Goal: Transaction & Acquisition: Purchase product/service

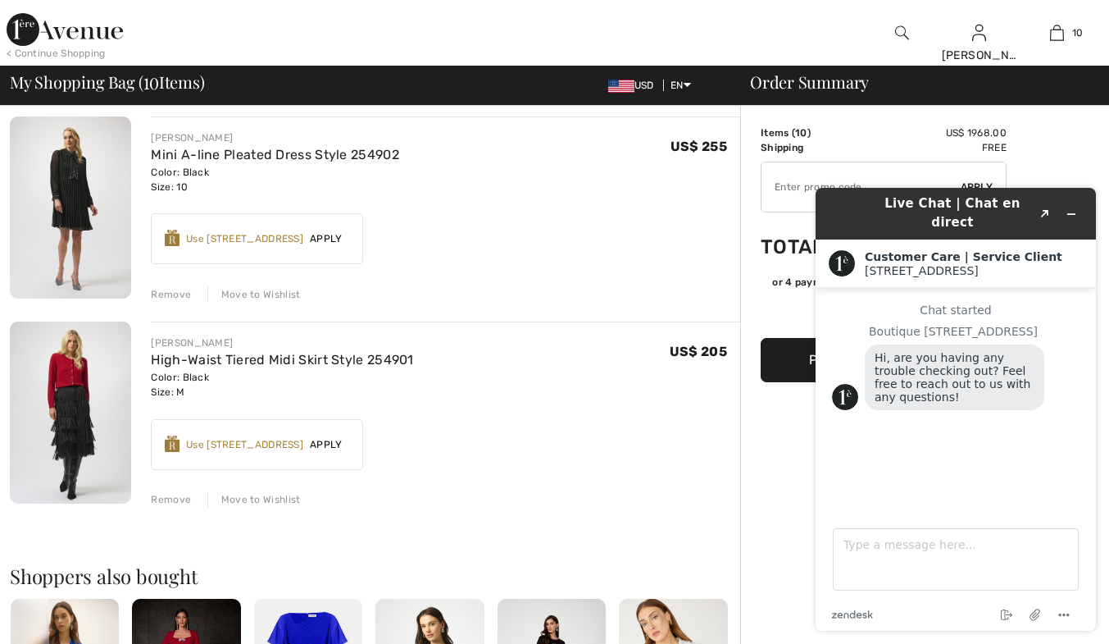
scroll to position [1771, 0]
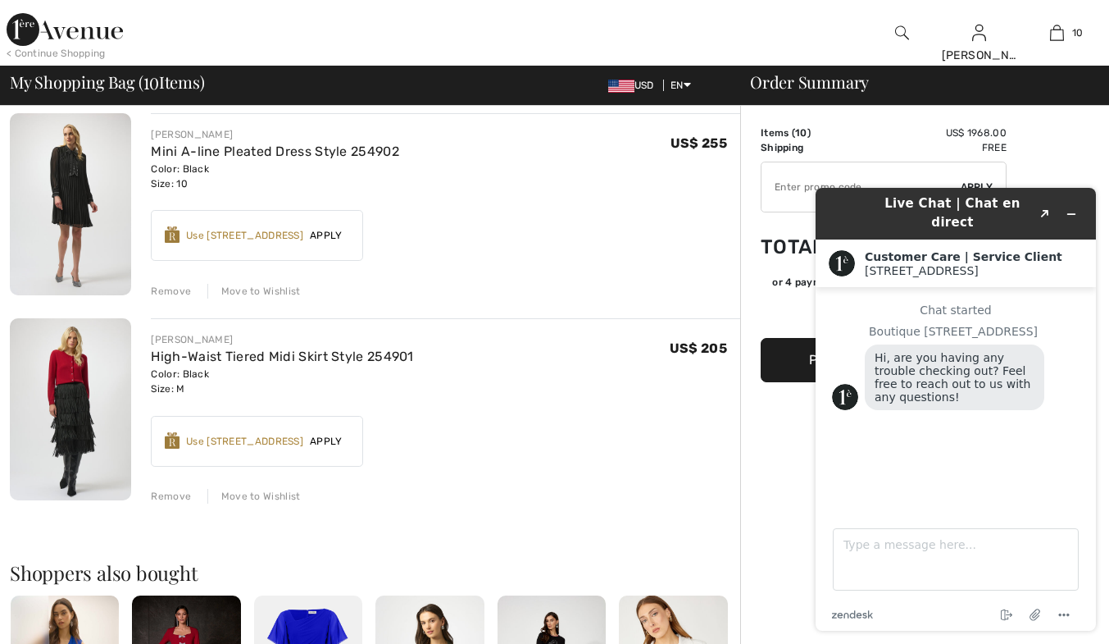
click at [189, 491] on div "Remove" at bounding box center [171, 496] width 40 height 15
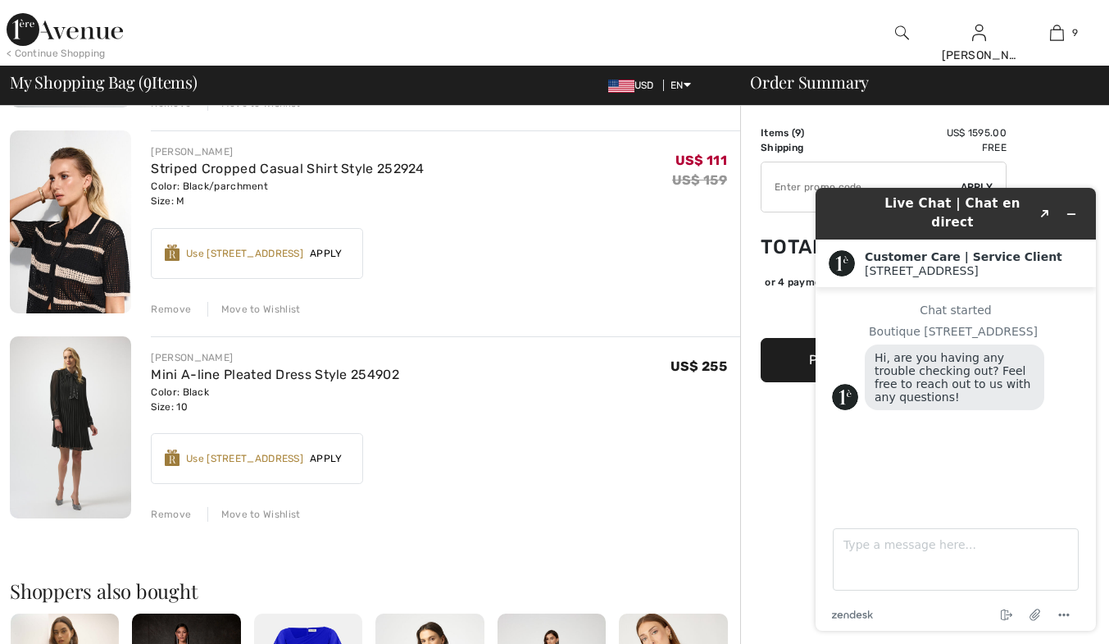
scroll to position [1549, 0]
click at [199, 511] on div "Remove Move to Wishlist" at bounding box center [445, 512] width 589 height 18
click at [165, 512] on div "Remove" at bounding box center [171, 513] width 40 height 15
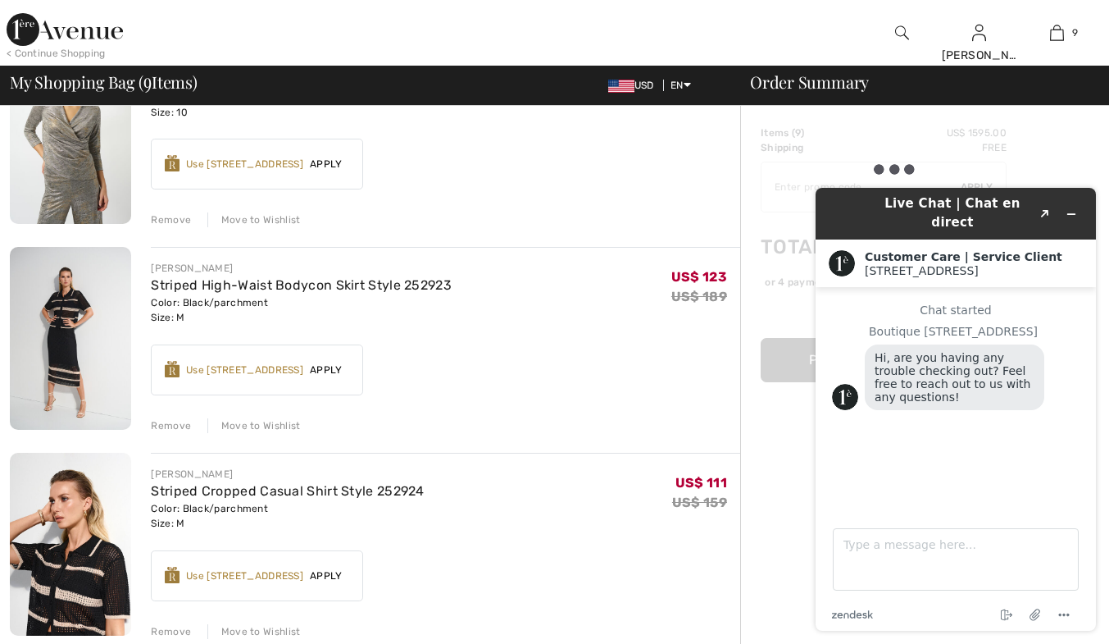
click at [489, 436] on div "JOSEPH RIBKOFF Ruched Pullover Style 254059 Color: Burgundy Size: 10 Final Sale…" at bounding box center [375, 263] width 730 height 2497
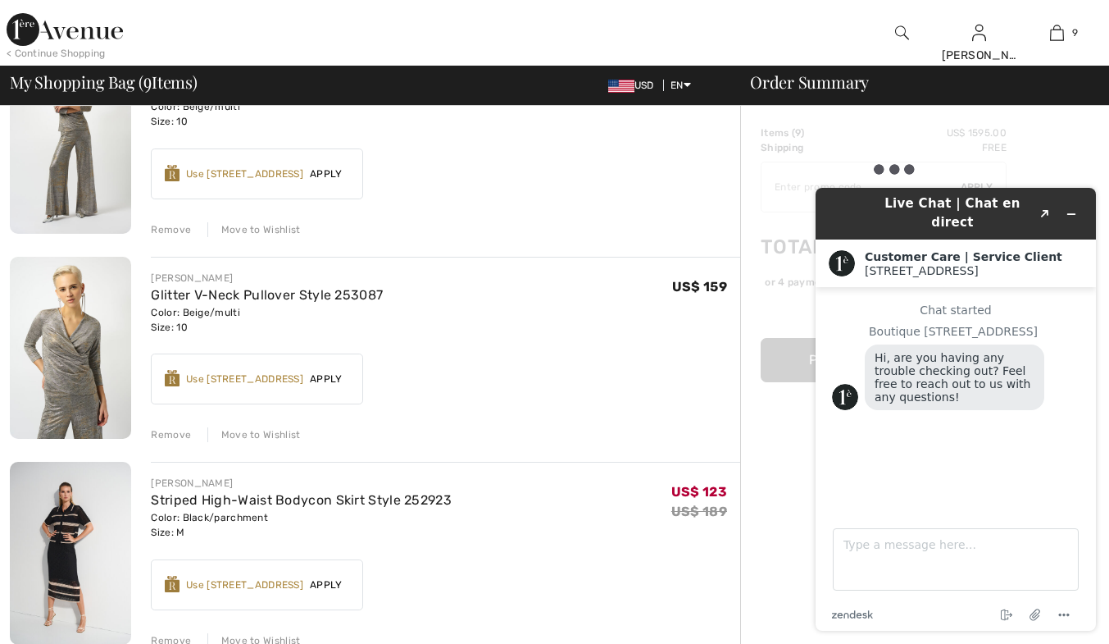
scroll to position [1012, 0]
click at [184, 430] on div "Remove" at bounding box center [171, 433] width 40 height 15
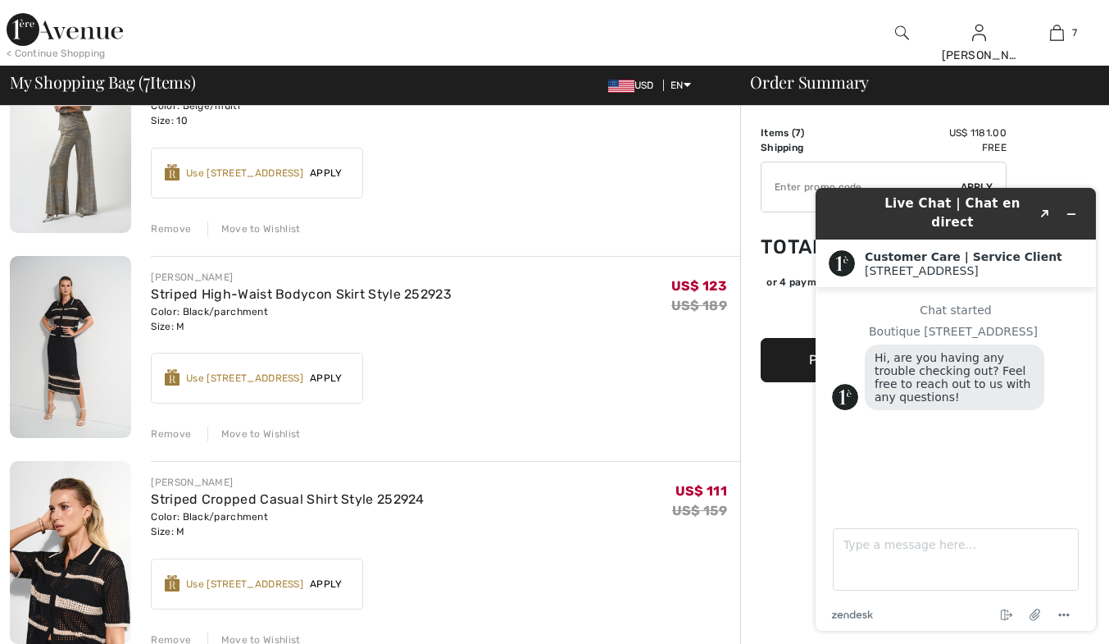
click at [192, 233] on div "Remove Move to Wishlist" at bounding box center [445, 227] width 589 height 18
click at [183, 230] on div "Remove" at bounding box center [171, 228] width 40 height 15
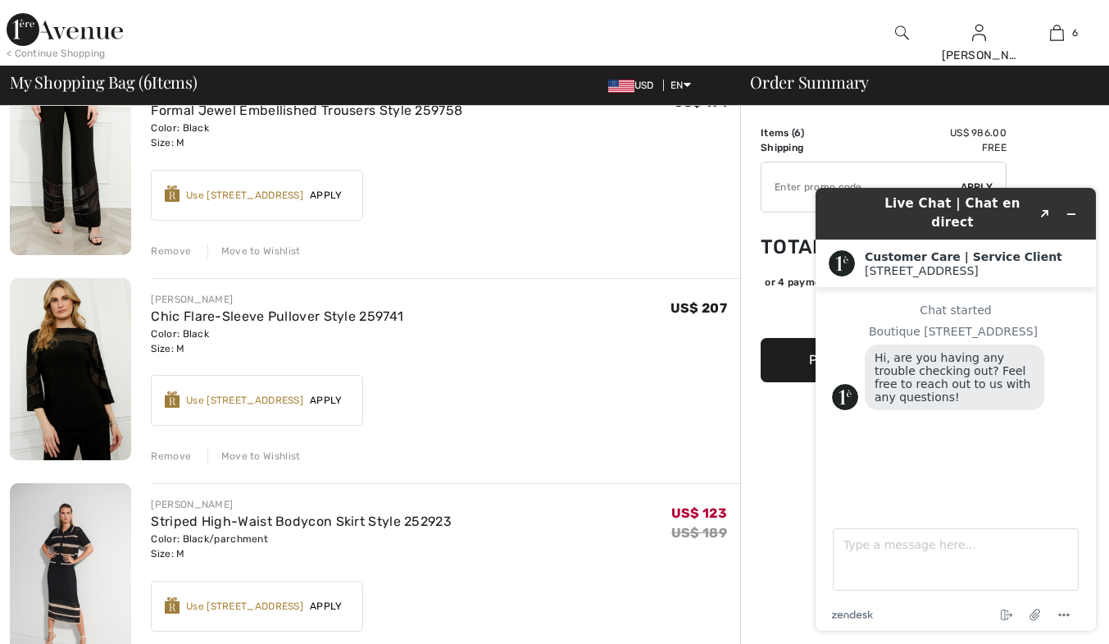
scroll to position [580, 0]
click at [171, 454] on div "Remove" at bounding box center [171, 454] width 40 height 15
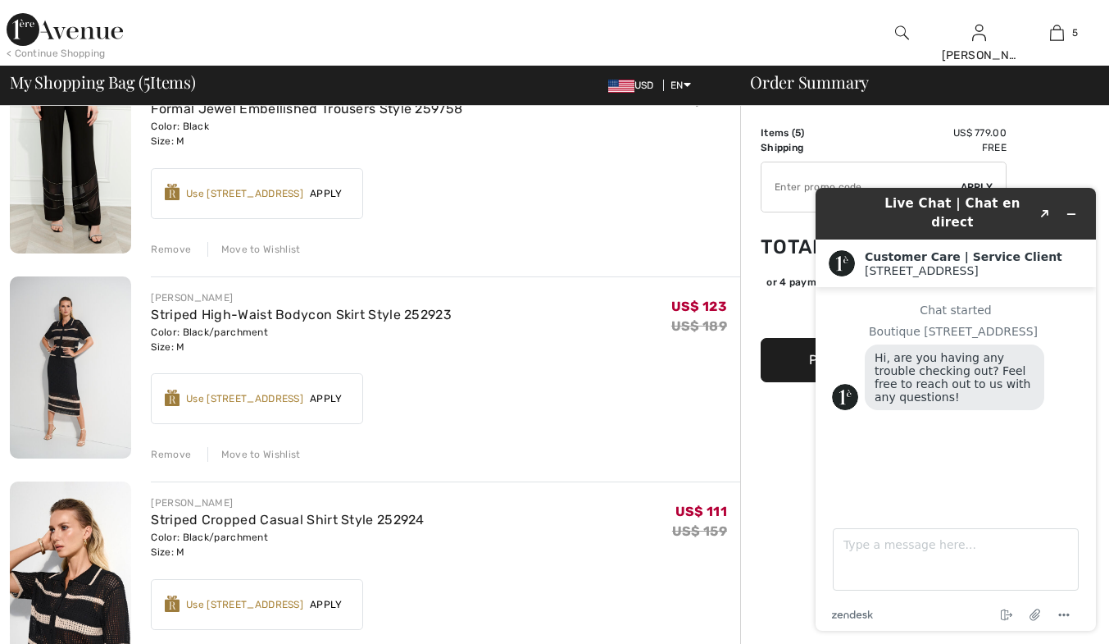
click at [182, 249] on div "Remove" at bounding box center [171, 249] width 40 height 15
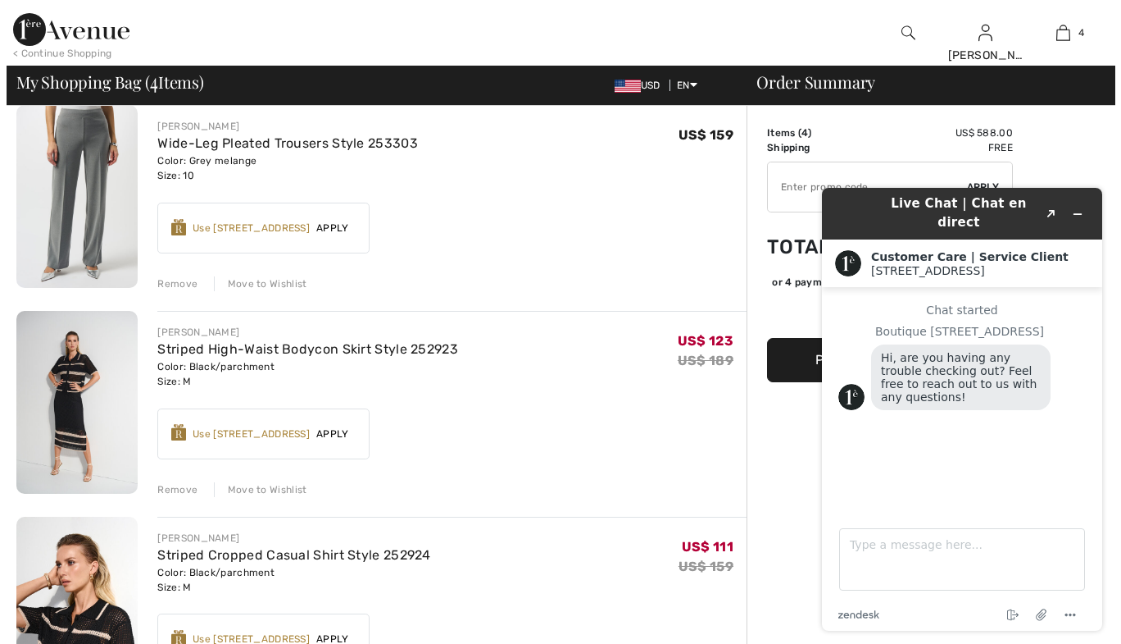
scroll to position [341, 0]
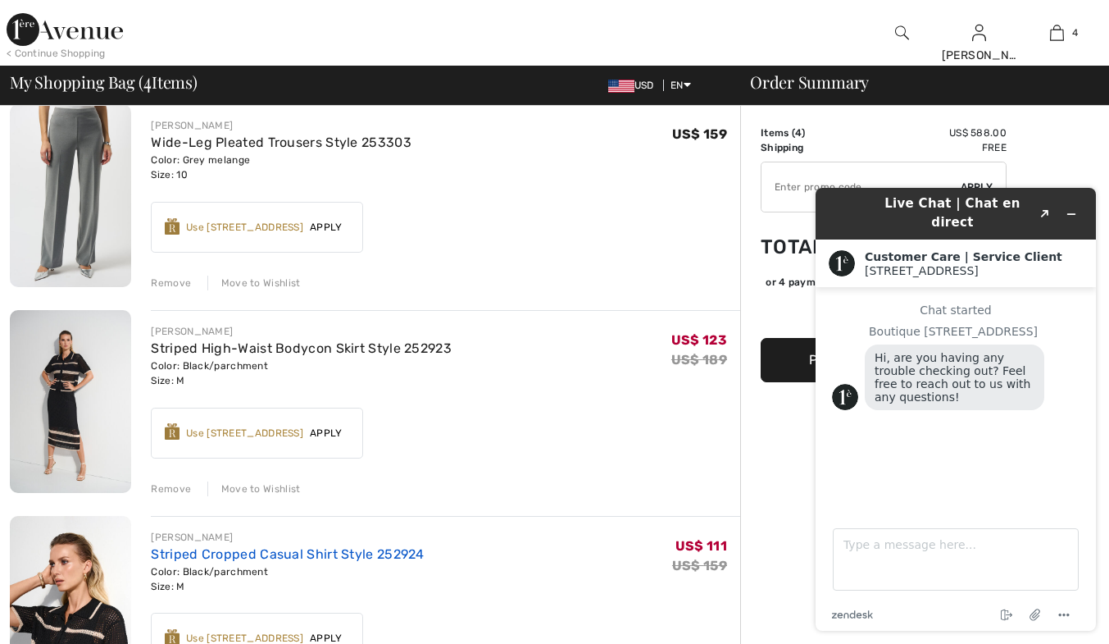
click at [221, 556] on link "Striped Cropped Casual Shirt Style 252924" at bounding box center [287, 554] width 273 height 16
click at [905, 39] on img at bounding box center [902, 33] width 14 height 20
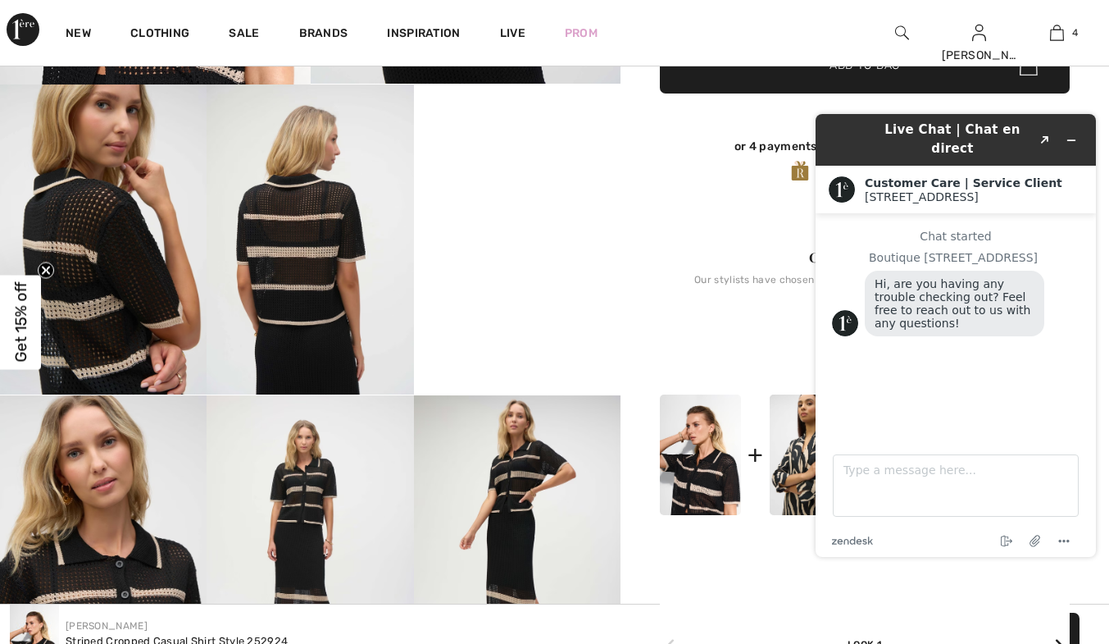
scroll to position [535, 0]
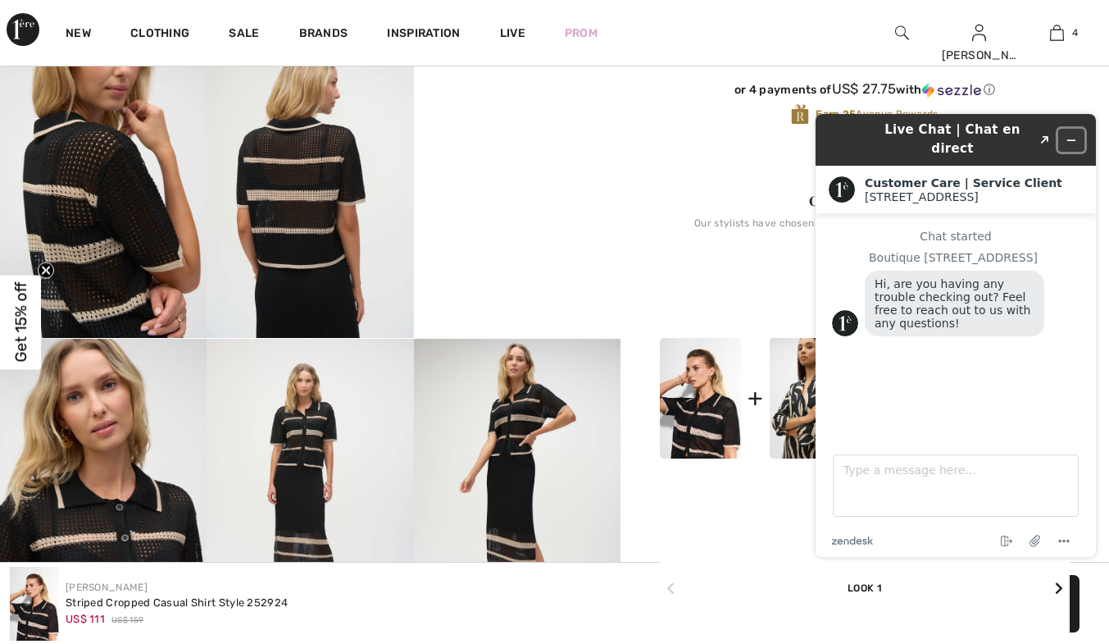
click at [1073, 140] on icon "Minimize widget" at bounding box center [1071, 140] width 7 height 0
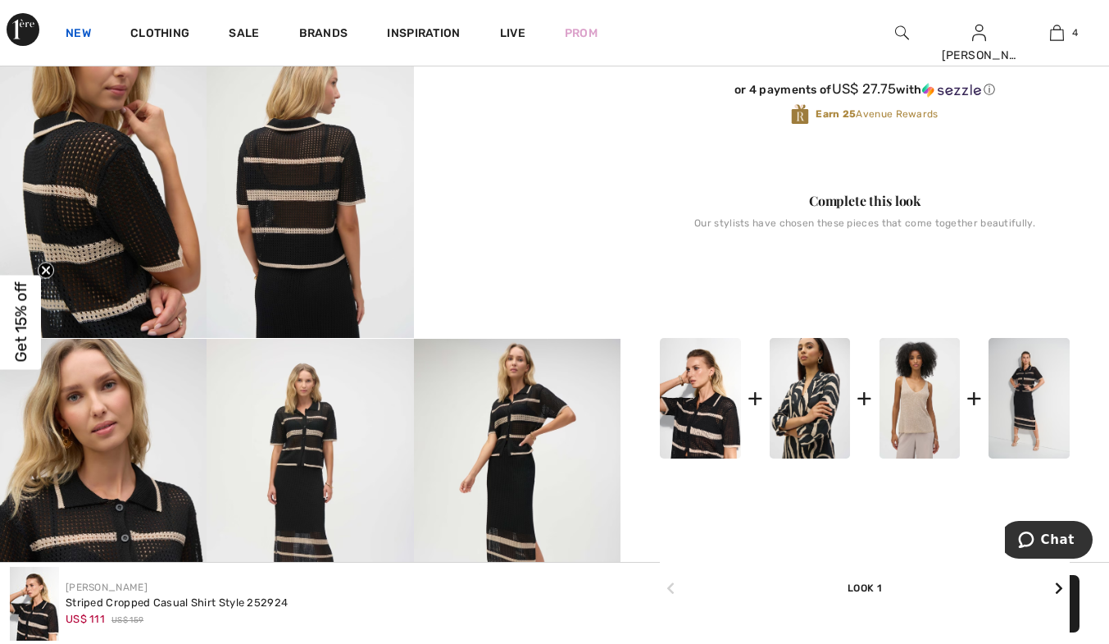
click at [89, 32] on link "New" at bounding box center [78, 34] width 25 height 17
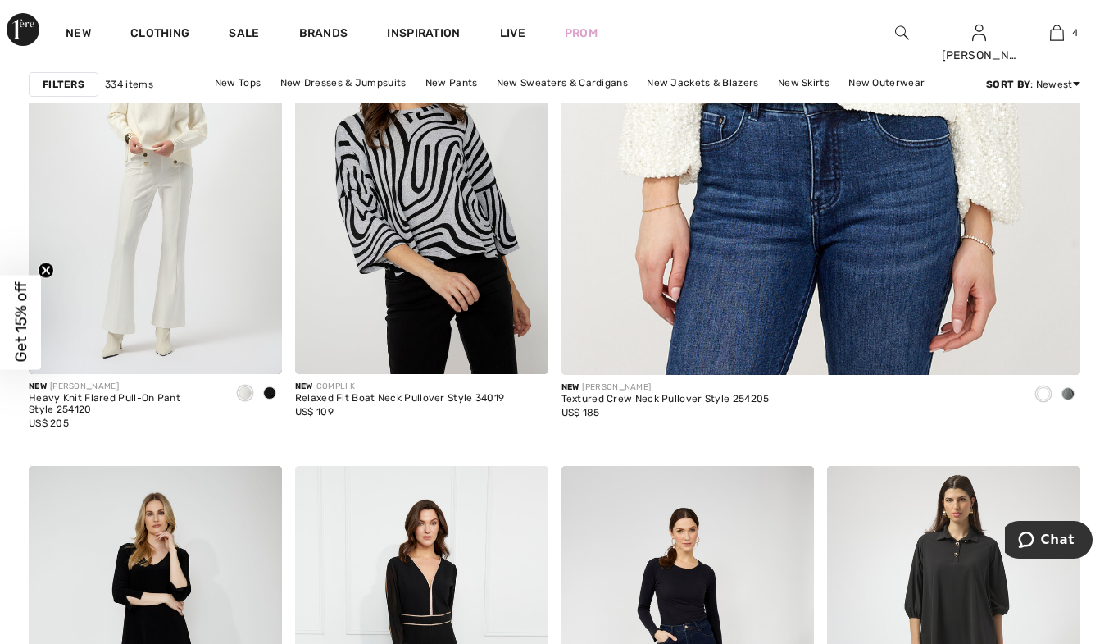
scroll to position [735, 0]
